Goal: Task Accomplishment & Management: Manage account settings

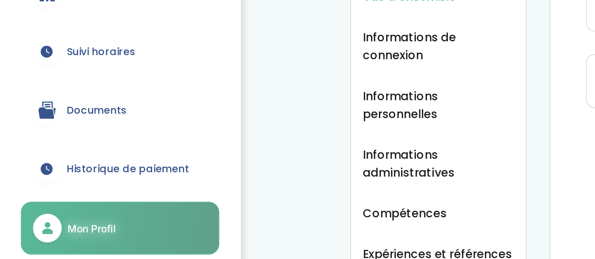
click at [45, 129] on span "Suivi horaires" at bounding box center [44, 129] width 30 height 7
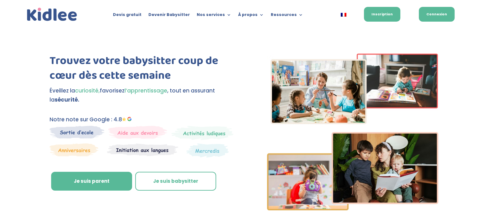
click at [427, 16] on link "Connexion" at bounding box center [436, 14] width 36 height 15
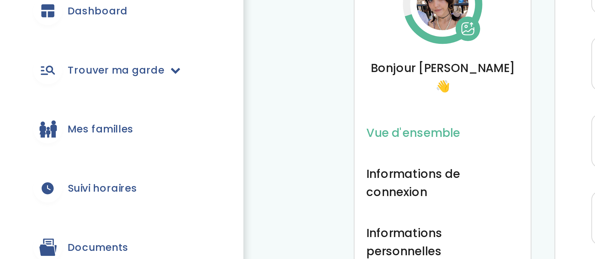
click at [47, 130] on span "Suivi horaires" at bounding box center [44, 129] width 30 height 7
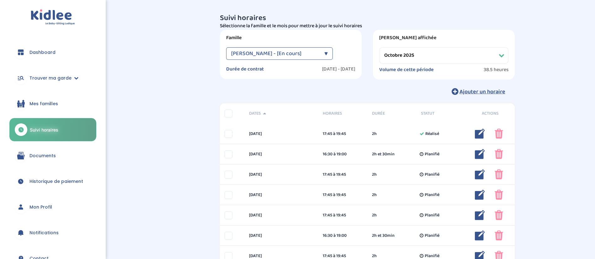
click at [389, 56] on select "Filtrer par mois septembre 2025 octobre 2025 novembre 2025 décembre 2025 janvie…" at bounding box center [443, 55] width 129 height 16
select select "septembre 2025"
click at [379, 47] on select "Filtrer par mois septembre 2025 octobre 2025 novembre 2025 décembre 2025 janvie…" at bounding box center [443, 55] width 129 height 16
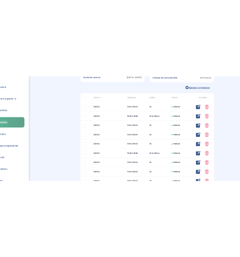
scroll to position [38, 0]
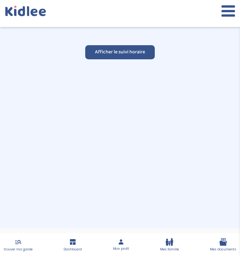
click at [0, 0] on div "Ajouter un horaire" at bounding box center [0, 0] width 0 height 0
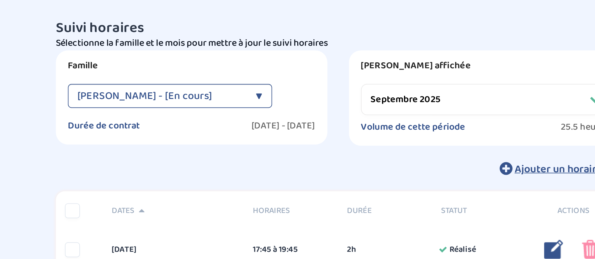
scroll to position [0, 0]
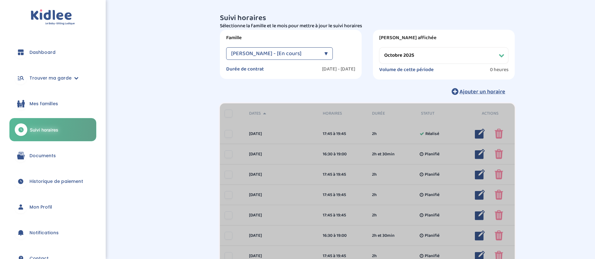
select select "octobre 2025"
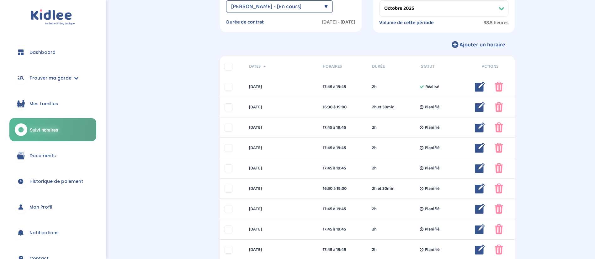
scroll to position [48, 0]
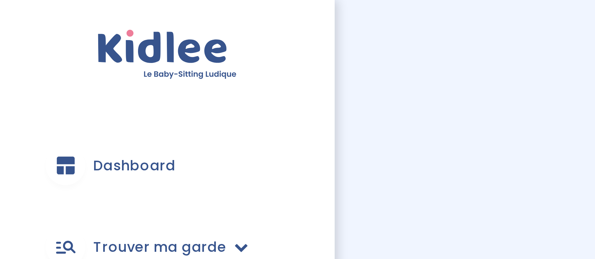
scroll to position [45, 0]
click at [485, 14] on select "Filtrer par mois septembre 2025 octobre 2025 novembre 2025 décembre 2025 janvie…" at bounding box center [443, 11] width 129 height 16
select select "septembre 2025"
click at [379, 3] on select "Filtrer par mois septembre 2025 octobre 2025 novembre 2025 décembre 2025 janvie…" at bounding box center [443, 11] width 129 height 16
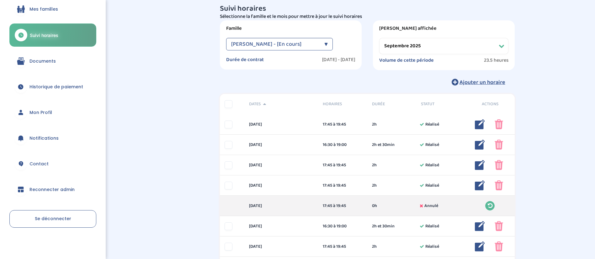
scroll to position [0, 0]
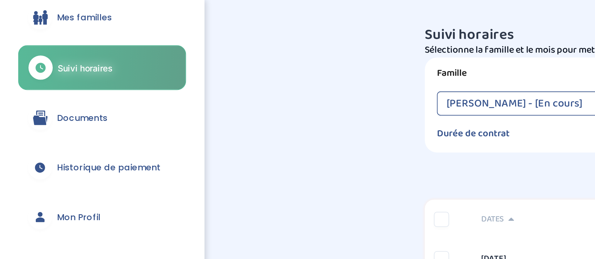
click at [72, 219] on link "Se déconnecter" at bounding box center [52, 219] width 87 height 18
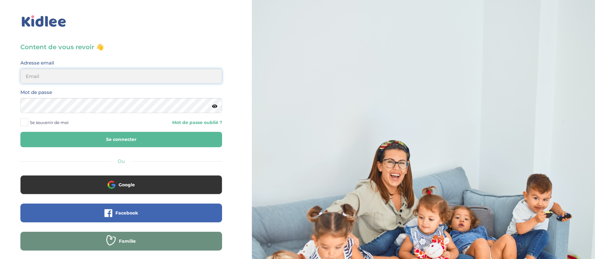
type input "[EMAIL_ADDRESS][DOMAIN_NAME]"
click at [191, 136] on button "Se connecter" at bounding box center [121, 139] width 202 height 15
